Goal: Communication & Community: Answer question/provide support

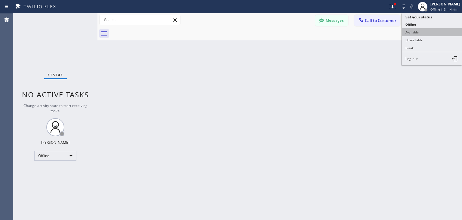
click at [432, 33] on button "Available" at bounding box center [432, 32] width 60 height 8
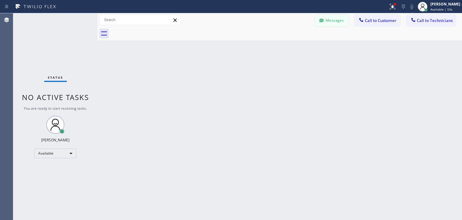
click at [327, 16] on button "Messages" at bounding box center [331, 20] width 33 height 11
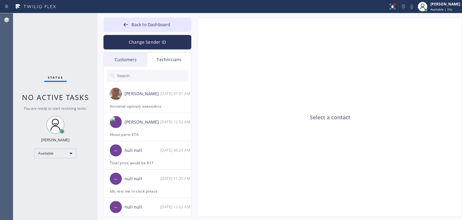
click at [134, 68] on div at bounding box center [148, 76] width 88 height 18
click at [138, 64] on div "Customers" at bounding box center [126, 60] width 44 height 14
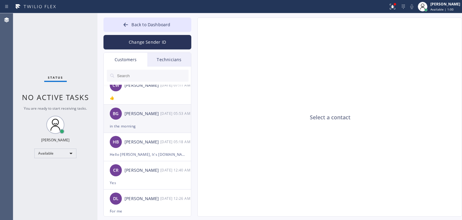
scroll to position [98, 0]
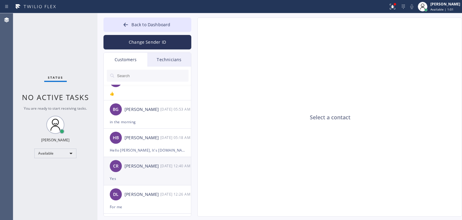
click at [157, 174] on div "CR [PERSON_NAME] [DATE] 12:40 AM" at bounding box center [148, 166] width 88 height 18
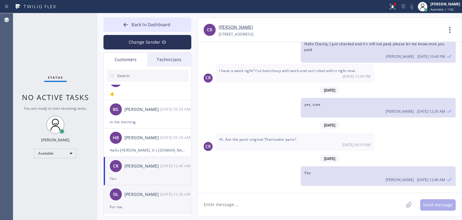
click at [155, 191] on div "[PERSON_NAME]" at bounding box center [143, 194] width 36 height 7
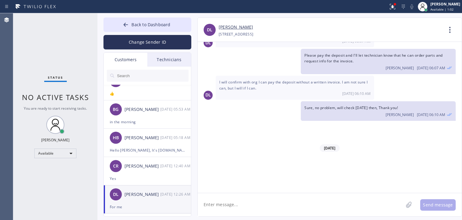
scroll to position [702, 0]
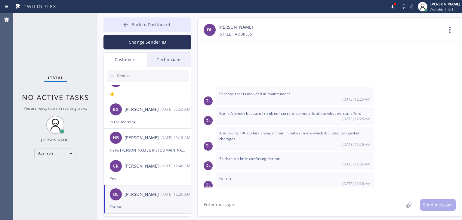
click at [165, 18] on button "Back to Dashboard" at bounding box center [148, 24] width 88 height 14
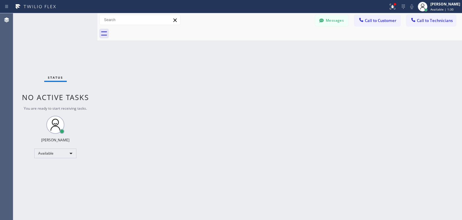
click at [268, 93] on div "Back to Dashboard Change Sender ID Customers Technicians CC [PERSON_NAME] [DATE…" at bounding box center [280, 116] width 365 height 207
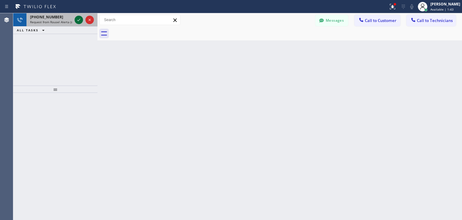
click at [77, 16] on button at bounding box center [79, 20] width 8 height 8
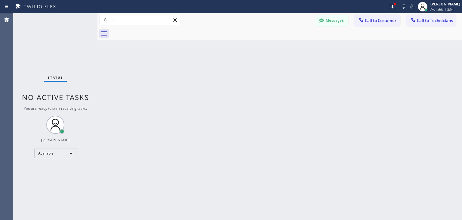
click at [359, 14] on div "Messages Call to Customer Call to Technicians Outbound call Location Search loc…" at bounding box center [280, 20] width 365 height 14
click at [365, 22] on div at bounding box center [361, 20] width 7 height 7
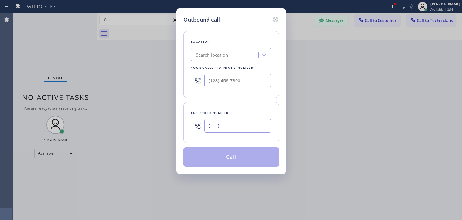
click at [221, 127] on input "(___) ___-____" at bounding box center [237, 126] width 67 height 14
paste input "312) 217-4473"
type input "[PHONE_NUMBER]"
click at [206, 54] on div "Search location" at bounding box center [212, 54] width 33 height 7
paste input "Sub Zero Refrigerator Repair [GEOGRAPHIC_DATA]"
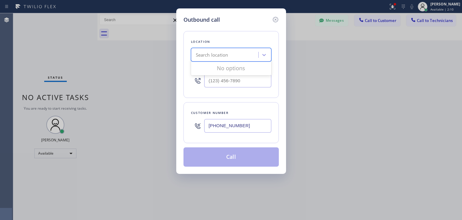
type input "Sub Zero Refrigerator Repair [GEOGRAPHIC_DATA]"
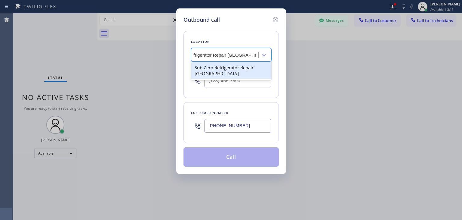
click at [234, 67] on div "Sub Zero Refrigerator Repair [GEOGRAPHIC_DATA]" at bounding box center [231, 70] width 80 height 17
type input "[PHONE_NUMBER]"
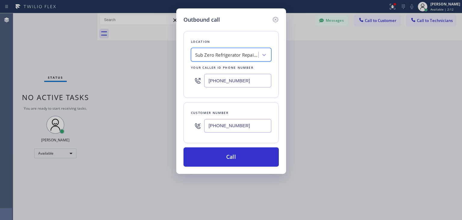
scroll to position [0, 0]
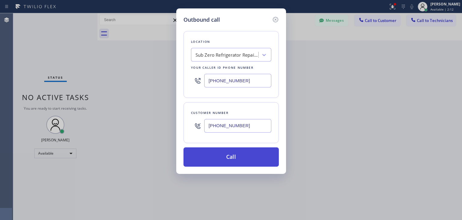
click at [230, 161] on button "Call" at bounding box center [231, 156] width 95 height 19
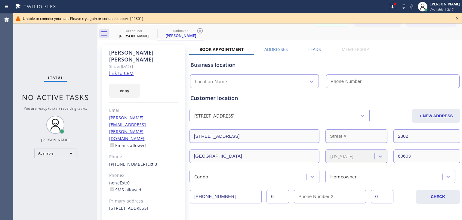
type input "[PHONE_NUMBER]"
click at [455, 19] on icon at bounding box center [457, 18] width 7 height 7
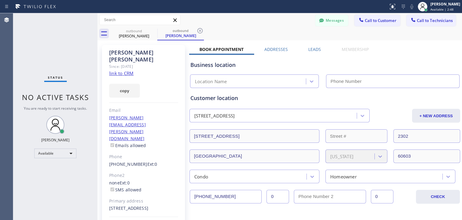
type input "[PHONE_NUMBER]"
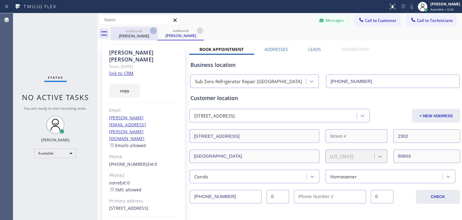
click at [153, 31] on icon at bounding box center [153, 30] width 5 height 5
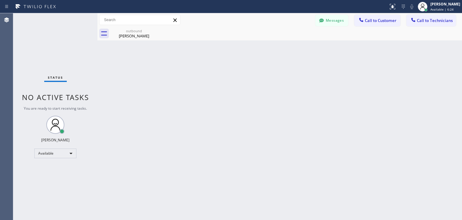
click at [0, 0] on icon at bounding box center [0, 0] width 0 height 0
click at [324, 20] on icon at bounding box center [322, 20] width 6 height 6
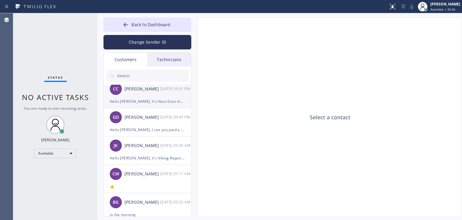
scroll to position [7, 0]
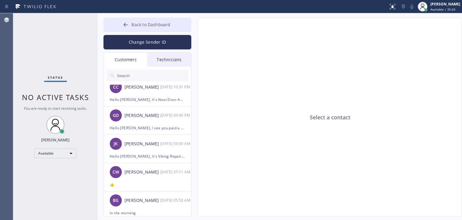
click at [181, 26] on button "Back to Dashboard" at bounding box center [148, 24] width 88 height 14
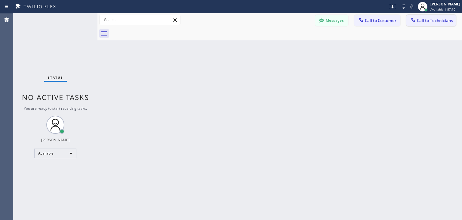
click at [433, 17] on button "Call to Technicians" at bounding box center [432, 20] width 50 height 11
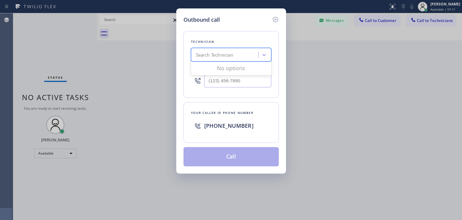
click at [226, 54] on div "Search Technician" at bounding box center [214, 54] width 37 height 7
type input "ibragim"
click at [240, 70] on div "[PERSON_NAME]" at bounding box center [231, 67] width 80 height 11
type input "[PHONE_NUMBER]"
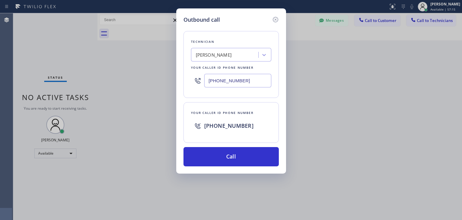
click at [238, 144] on div "Technician [PERSON_NAME][GEOGRAPHIC_DATA] Your caller id phone number [PHONE_NU…" at bounding box center [231, 95] width 95 height 142
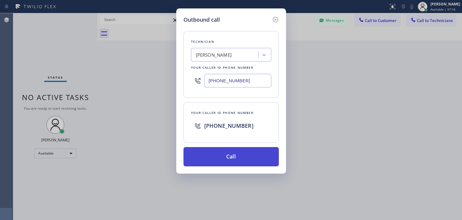
click at [238, 151] on button "Call" at bounding box center [231, 156] width 95 height 19
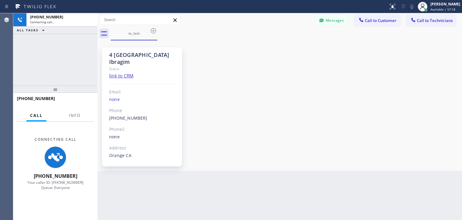
scroll to position [17, 0]
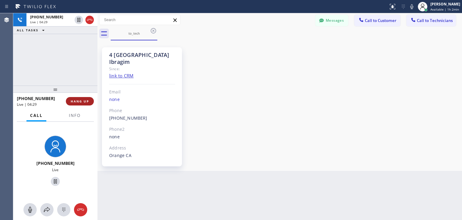
click at [84, 97] on button "HANG UP" at bounding box center [80, 101] width 28 height 8
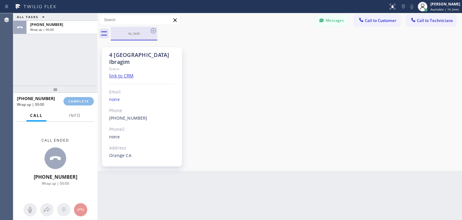
click at [149, 30] on div "ALL TASKS ALL TASKS ACTIVE TASKS TASKS IN WRAP UP [PHONE_NUMBER] Wrap up | 00:0…" at bounding box center [237, 116] width 449 height 207
drag, startPoint x: 149, startPoint y: 30, endPoint x: 154, endPoint y: 31, distance: 4.9
click at [154, 31] on div "to_tech" at bounding box center [134, 34] width 47 height 14
click at [154, 31] on icon at bounding box center [153, 30] width 5 height 5
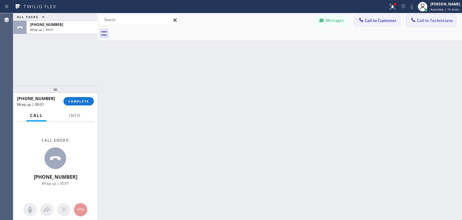
click at [435, 26] on button "Call to Technicians" at bounding box center [432, 20] width 50 height 11
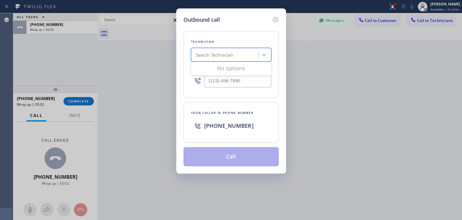
click at [230, 52] on div "Search Technician" at bounding box center [214, 54] width 37 height 7
type input "ibragim"
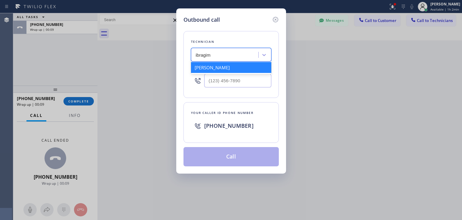
click at [237, 70] on div "[PERSON_NAME]" at bounding box center [231, 67] width 80 height 11
type input "[PHONE_NUMBER]"
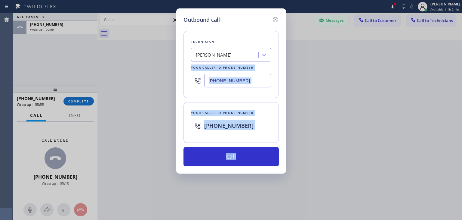
drag, startPoint x: 237, startPoint y: 70, endPoint x: 230, endPoint y: 173, distance: 103.5
click at [230, 173] on div "Outbound call Technician [PERSON_NAME][GEOGRAPHIC_DATA] Your caller id phone nu…" at bounding box center [231, 110] width 462 height 220
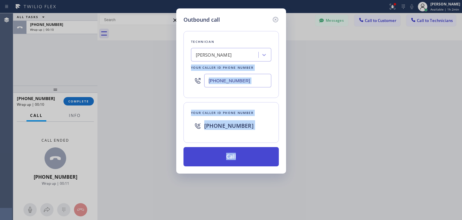
click at [242, 160] on button "Call" at bounding box center [231, 156] width 95 height 19
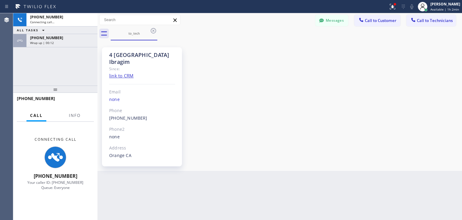
scroll to position [17, 0]
click at [85, 42] on div "Wrap up | 00:12" at bounding box center [62, 43] width 64 height 4
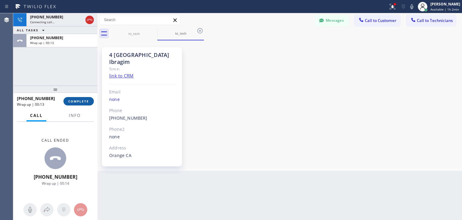
click at [86, 105] on button "COMPLETE" at bounding box center [79, 101] width 30 height 8
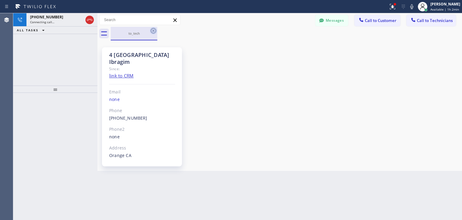
click at [153, 33] on icon at bounding box center [153, 30] width 5 height 5
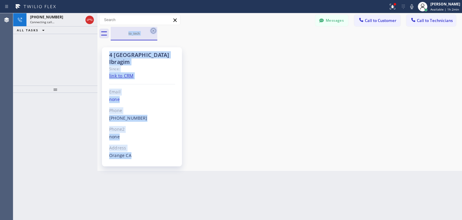
click at [153, 33] on div "to_tech" at bounding box center [287, 34] width 352 height 14
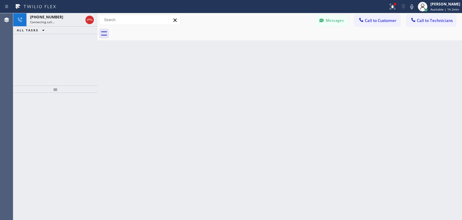
click at [153, 33] on div at bounding box center [287, 34] width 352 height 14
click at [204, 84] on div "Back to Dashboard Change Sender ID Customers Technicians CC [PERSON_NAME] [DATE…" at bounding box center [280, 116] width 365 height 207
click at [177, 83] on div "Back to Dashboard Change Sender ID Customers Technicians CC [PERSON_NAME] [DATE…" at bounding box center [280, 116] width 365 height 207
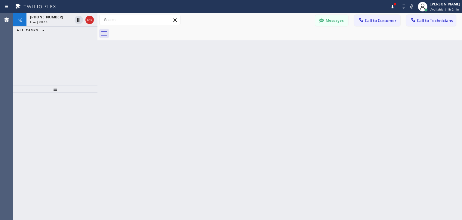
click at [177, 83] on div "Back to Dashboard Change Sender ID Customers Technicians CC [PERSON_NAME] [DATE…" at bounding box center [280, 116] width 365 height 207
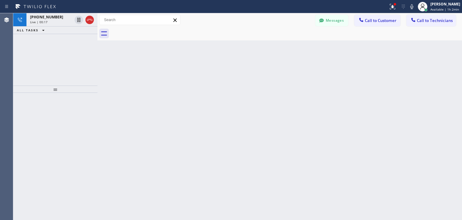
drag, startPoint x: 177, startPoint y: 83, endPoint x: 189, endPoint y: 86, distance: 12.0
click at [189, 86] on div "Back to Dashboard Change Sender ID Customers Technicians CC [PERSON_NAME] [DATE…" at bounding box center [280, 116] width 365 height 207
click at [188, 86] on div "Back to Dashboard Change Sender ID Customers Technicians CC [PERSON_NAME] [DATE…" at bounding box center [280, 116] width 365 height 207
click at [175, 20] on icon at bounding box center [174, 19] width 3 height 3
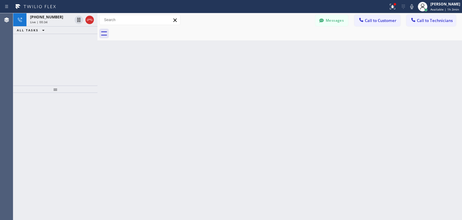
click at [155, 63] on div "Back to Dashboard Change Sender ID Customers Technicians CC [PERSON_NAME] [DATE…" at bounding box center [280, 116] width 365 height 207
click at [99, 69] on div at bounding box center [99, 116] width 0 height 207
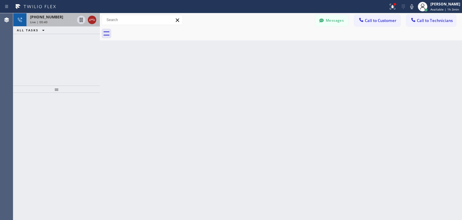
click at [89, 20] on icon at bounding box center [91, 20] width 5 height 2
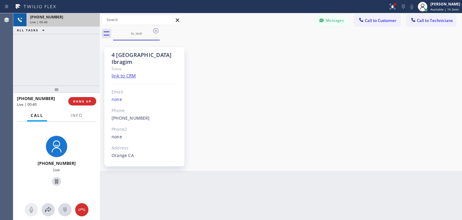
click at [89, 20] on div "Live | 00:40" at bounding box center [63, 22] width 66 height 4
drag, startPoint x: 89, startPoint y: 20, endPoint x: 76, endPoint y: 92, distance: 73.8
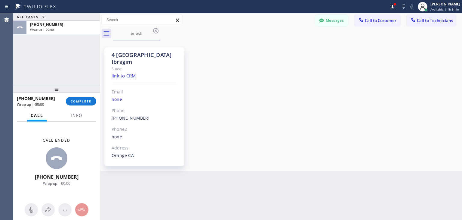
drag, startPoint x: 76, startPoint y: 92, endPoint x: 76, endPoint y: 97, distance: 5.1
click at [76, 93] on div at bounding box center [56, 88] width 87 height 7
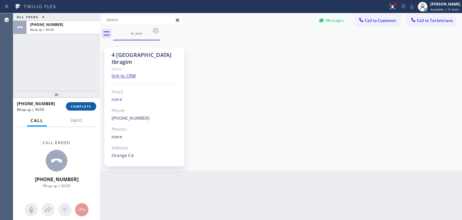
click at [78, 109] on button "COMPLETE" at bounding box center [81, 106] width 30 height 8
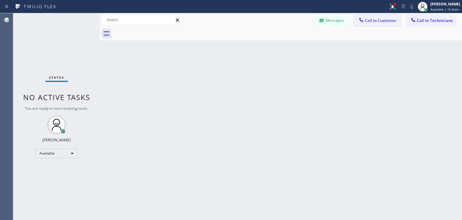
click at [377, 20] on span "Call to Customer" at bounding box center [381, 20] width 32 height 5
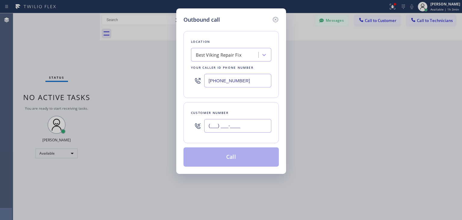
click at [247, 119] on input "(___) ___-____" at bounding box center [237, 126] width 67 height 14
paste input "312) 217-4473"
type input "[PHONE_NUMBER]"
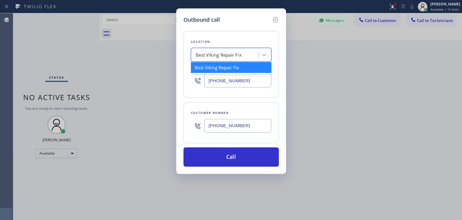
click at [210, 53] on div "Best Viking Repair Fix" at bounding box center [219, 54] width 46 height 7
paste input "Sub Zero Refrigerator Repair [GEOGRAPHIC_DATA]"
type input "Sub Zero Refrigerator Repair [GEOGRAPHIC_DATA]"
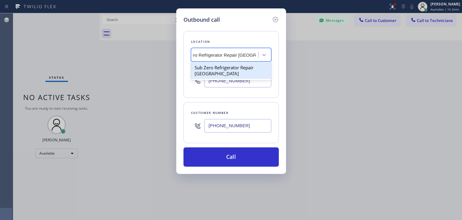
click at [237, 64] on div "Sub Zero Refrigerator Repair [GEOGRAPHIC_DATA]" at bounding box center [231, 70] width 80 height 17
type input "[PHONE_NUMBER]"
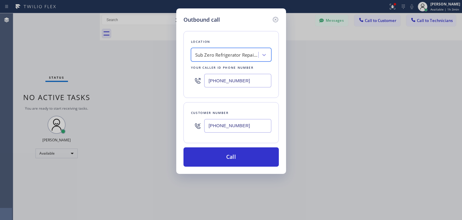
scroll to position [0, 0]
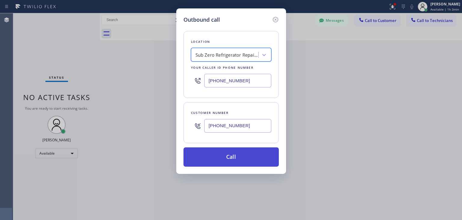
click at [225, 148] on button "Call" at bounding box center [231, 156] width 95 height 19
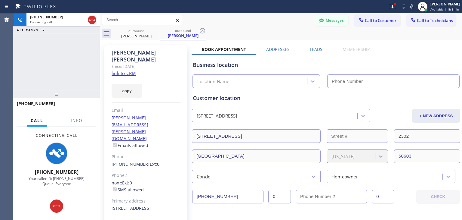
type input "[PHONE_NUMBER]"
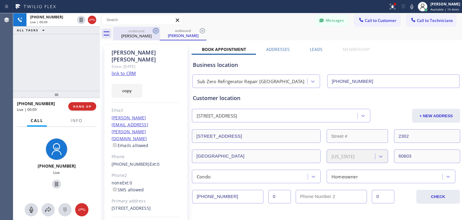
click at [156, 31] on icon at bounding box center [155, 30] width 5 height 5
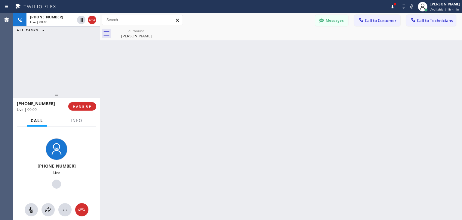
click at [0, 0] on icon at bounding box center [0, 0] width 0 height 0
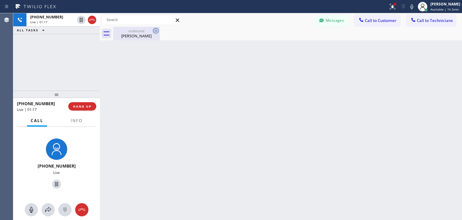
click at [157, 32] on icon at bounding box center [155, 30] width 7 height 7
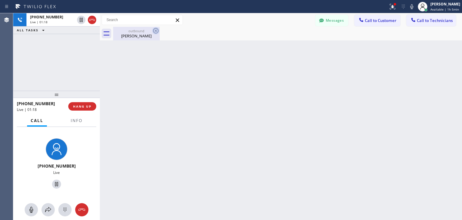
click at [157, 32] on icon at bounding box center [155, 30] width 7 height 7
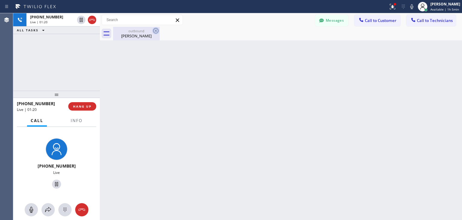
click at [157, 32] on icon at bounding box center [155, 30] width 7 height 7
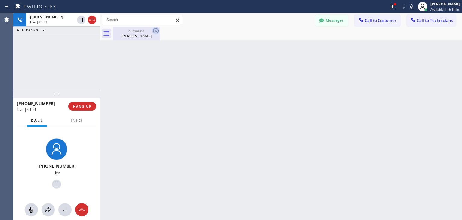
click at [157, 32] on icon at bounding box center [155, 30] width 7 height 7
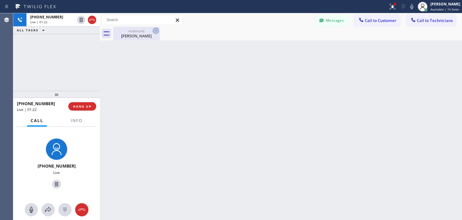
click at [157, 32] on icon at bounding box center [155, 30] width 7 height 7
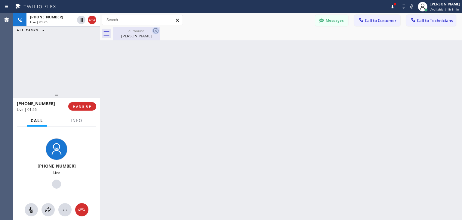
click at [157, 32] on icon at bounding box center [155, 30] width 7 height 7
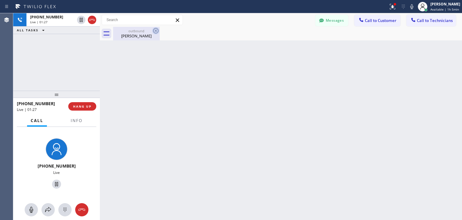
click at [157, 32] on icon at bounding box center [155, 30] width 7 height 7
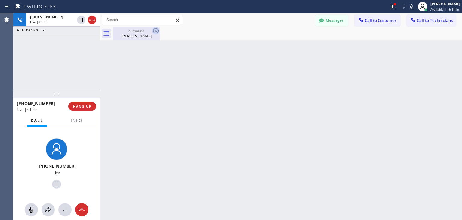
click at [157, 32] on icon at bounding box center [155, 30] width 7 height 7
click at [153, 32] on icon at bounding box center [155, 30] width 7 height 7
click at [165, 71] on div "Back to Dashboard Change Sender ID Customers Technicians CC [PERSON_NAME] [DATE…" at bounding box center [281, 116] width 362 height 207
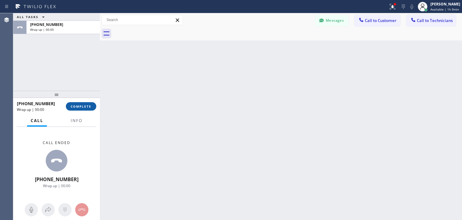
click at [83, 107] on span "COMPLETE" at bounding box center [81, 106] width 21 height 4
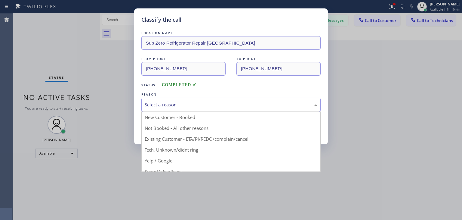
click at [253, 100] on div "Select a reason" at bounding box center [230, 105] width 179 height 14
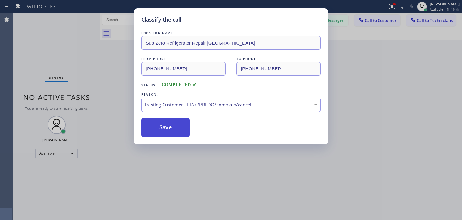
drag, startPoint x: 232, startPoint y: 136, endPoint x: 159, endPoint y: 120, distance: 75.2
click at [159, 120] on button "Save" at bounding box center [165, 127] width 48 height 19
click at [341, 16] on div "Classify the call LOCATION NAME Sub Zero Refrigerator Repair [GEOGRAPHIC_DATA] …" at bounding box center [237, 116] width 449 height 207
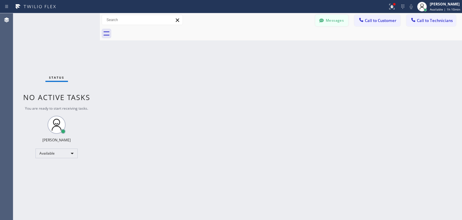
click at [332, 15] on button "Messages" at bounding box center [331, 20] width 33 height 11
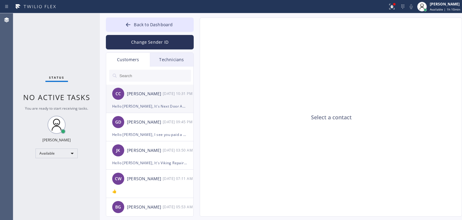
click at [173, 107] on div "Hello [PERSON_NAME], It's Next Door Appliance Repair about your fridge. Please …" at bounding box center [149, 106] width 75 height 7
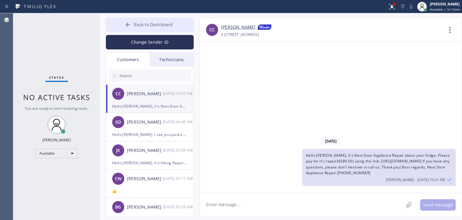
click at [163, 26] on span "Back to Dashboard" at bounding box center [153, 25] width 39 height 6
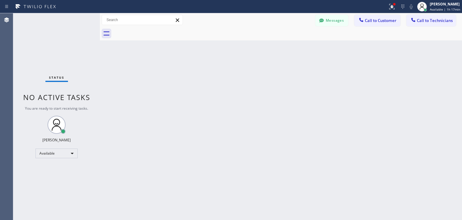
click at [437, 26] on div "Messages Call to Customer Call to Technicians Outbound call Location Sub Zero R…" at bounding box center [281, 20] width 362 height 14
drag, startPoint x: 430, startPoint y: 13, endPoint x: 427, endPoint y: 24, distance: 10.8
click at [427, 24] on div "Messages Call to Customer Call to Technicians Outbound call Location Sub Zero R…" at bounding box center [281, 20] width 362 height 14
click at [427, 24] on button "Call to Technicians" at bounding box center [432, 20] width 50 height 11
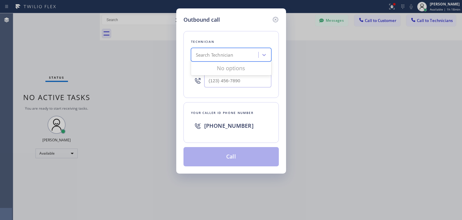
click at [233, 50] on div "Search Technician" at bounding box center [226, 55] width 66 height 11
type input "izilyav"
click at [223, 68] on div "[PERSON_NAME]" at bounding box center [231, 67] width 80 height 11
type input "[PHONE_NUMBER]"
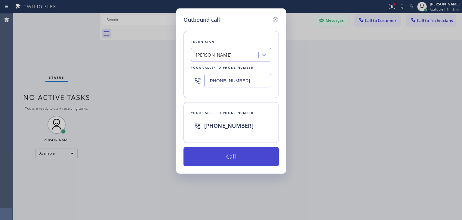
click at [226, 150] on button "Call" at bounding box center [231, 156] width 95 height 19
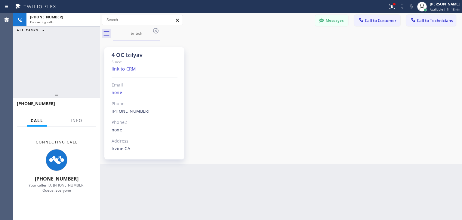
scroll to position [20, 0]
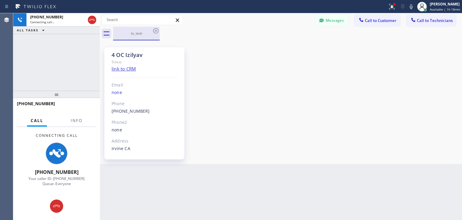
click at [155, 35] on div "to_tech" at bounding box center [136, 33] width 45 height 5
click at [158, 30] on icon at bounding box center [155, 30] width 7 height 7
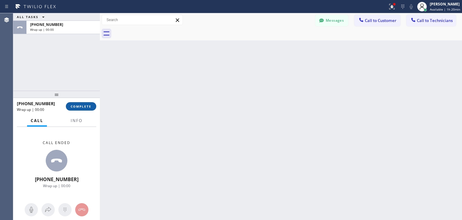
click at [89, 106] on span "COMPLETE" at bounding box center [81, 106] width 21 height 4
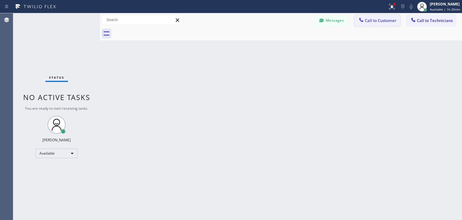
click at [380, 21] on span "Call to Customer" at bounding box center [381, 20] width 32 height 5
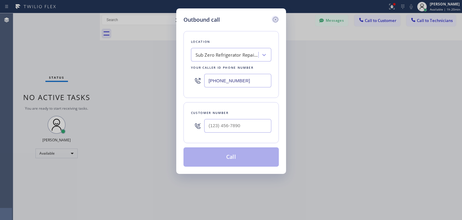
click at [276, 20] on icon at bounding box center [275, 19] width 5 height 5
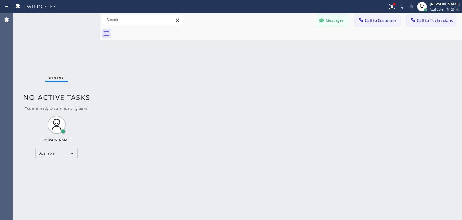
click at [334, 26] on div "Messages Call to Customer Call to Technicians Outbound call Location Search loc…" at bounding box center [281, 20] width 362 height 14
click at [334, 26] on button "Messages" at bounding box center [331, 20] width 33 height 11
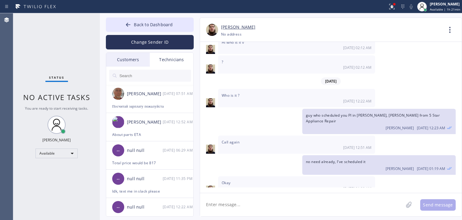
click at [130, 59] on div "Customers" at bounding box center [128, 60] width 44 height 14
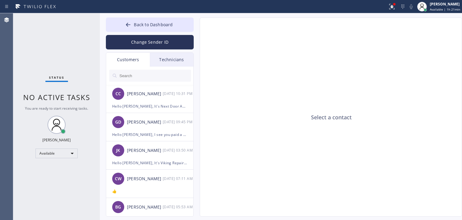
click at [144, 76] on input "text" at bounding box center [155, 76] width 72 height 12
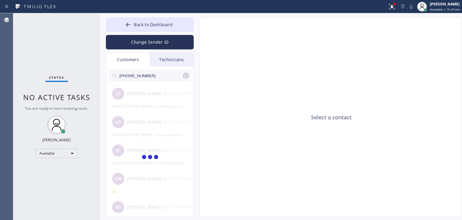
click at [144, 76] on input "[PHONE_NUMBER]" at bounding box center [151, 76] width 64 height 12
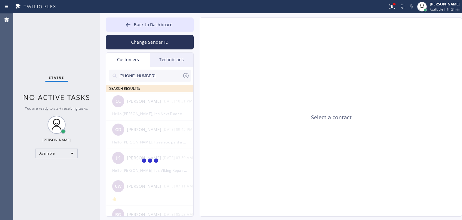
click at [160, 75] on input "[PHONE_NUMBER]" at bounding box center [151, 76] width 64 height 12
click at [167, 80] on input "(707) 494-573_" at bounding box center [151, 76] width 64 height 12
type input "(707) 494-573"
click at [151, 105] on div at bounding box center [150, 113] width 88 height 42
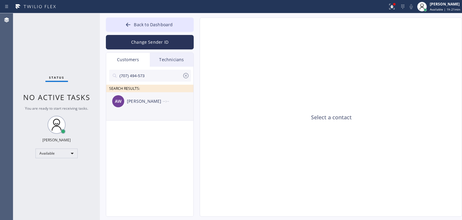
click at [151, 105] on div "AW [PERSON_NAME] --:--" at bounding box center [150, 101] width 88 height 18
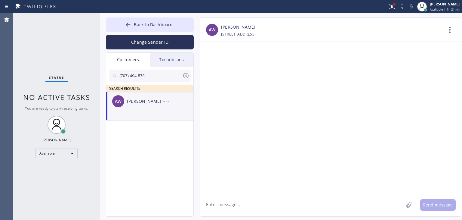
click at [276, 205] on textarea at bounding box center [301, 204] width 203 height 23
paste textarea "Wolf Appliance Expert"
click at [239, 203] on textarea "Hello [PERSON_NAME], It's Wolf Appliance Expert" at bounding box center [307, 204] width 214 height 23
click at [243, 203] on textarea "Hello [PERSON_NAME], It's Wolf Appliance Expert" at bounding box center [307, 204] width 214 height 23
click at [304, 208] on textarea "Hello [PERSON_NAME], It's [PERSON_NAME] Appliance Expert" at bounding box center [307, 204] width 214 height 23
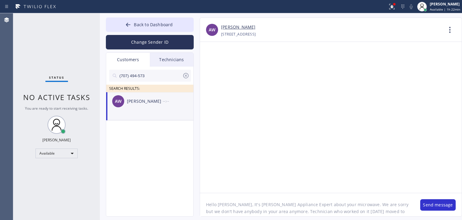
scroll to position [5, 0]
type textarea "Hello [PERSON_NAME], It's [PERSON_NAME] Appliance Expert about your microwave. …"
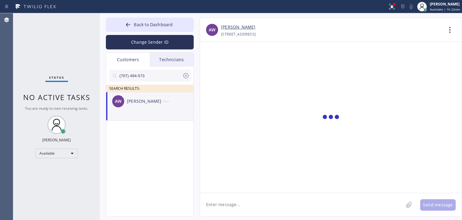
scroll to position [0, 0]
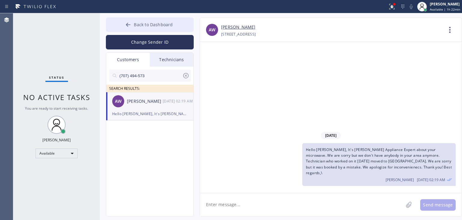
click at [140, 27] on span "Back to Dashboard" at bounding box center [153, 25] width 39 height 6
